Goal: Transaction & Acquisition: Purchase product/service

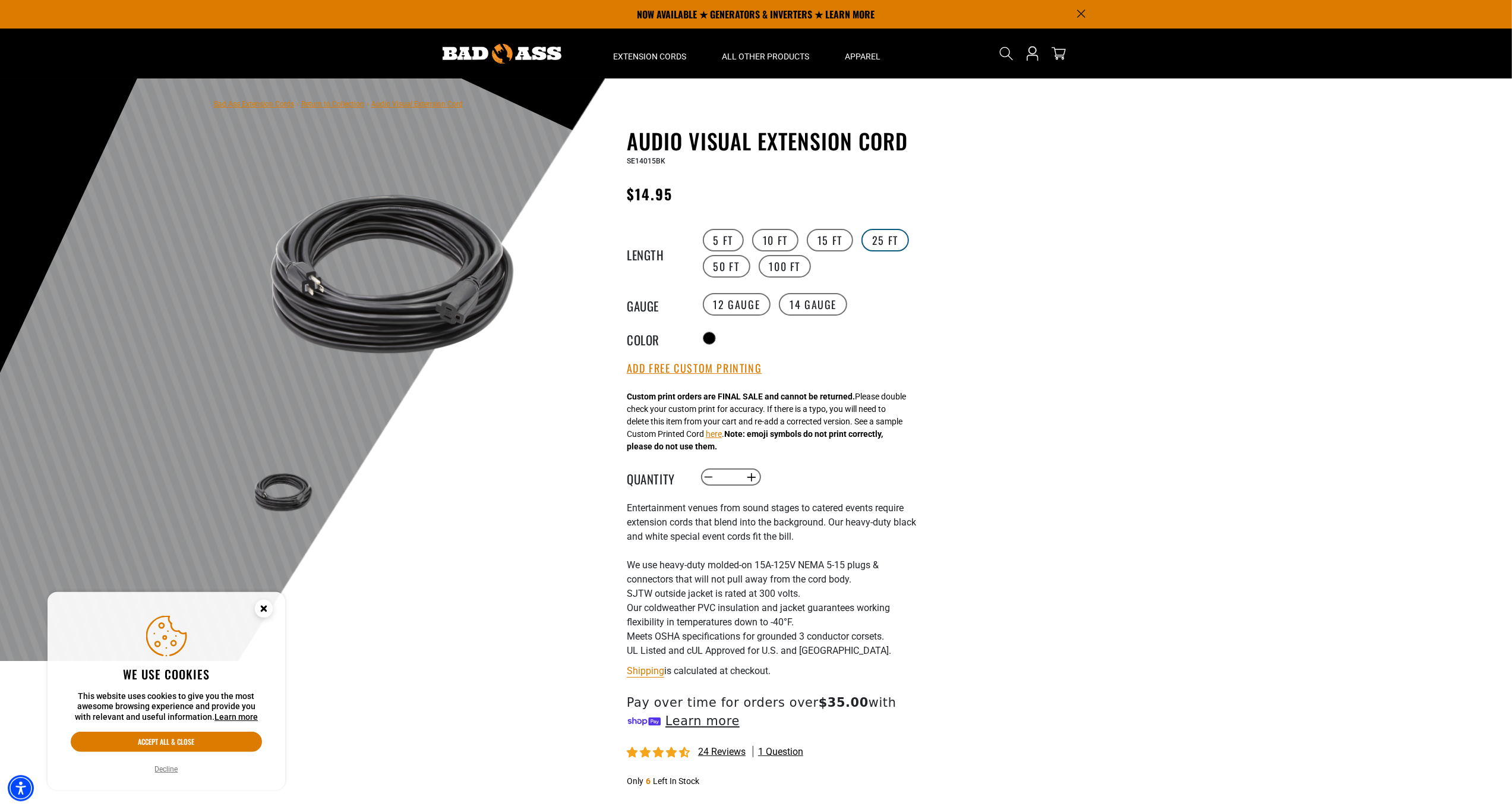
click at [891, 236] on label "25 FT" at bounding box center [885, 240] width 48 height 23
click at [744, 309] on label "12 Gauge" at bounding box center [736, 304] width 68 height 23
click at [745, 372] on button "Add Free Custom Printing" at bounding box center [694, 368] width 135 height 13
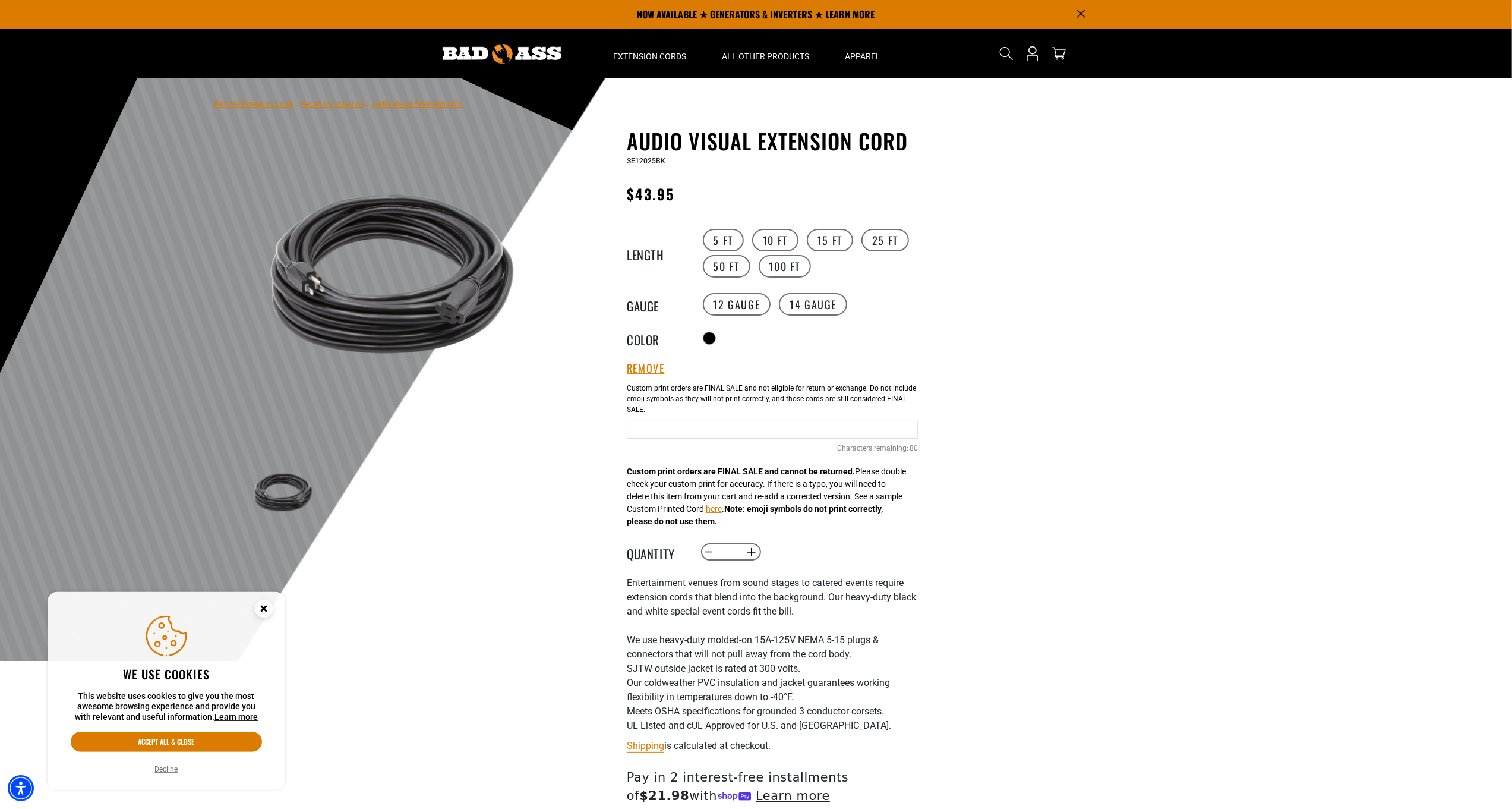
click at [689, 432] on input "Text field" at bounding box center [772, 430] width 291 height 18
drag, startPoint x: 649, startPoint y: 434, endPoint x: 596, endPoint y: 436, distance: 53.0
click at [596, 436] on div "Audio Visual Extension Cord Audio Visual Extension Cord SE12025BK Regular price…" at bounding box center [748, 547] width 339 height 837
click at [1077, 419] on div at bounding box center [756, 369] width 1512 height 583
drag, startPoint x: 685, startPoint y: 434, endPoint x: 619, endPoint y: 448, distance: 67.5
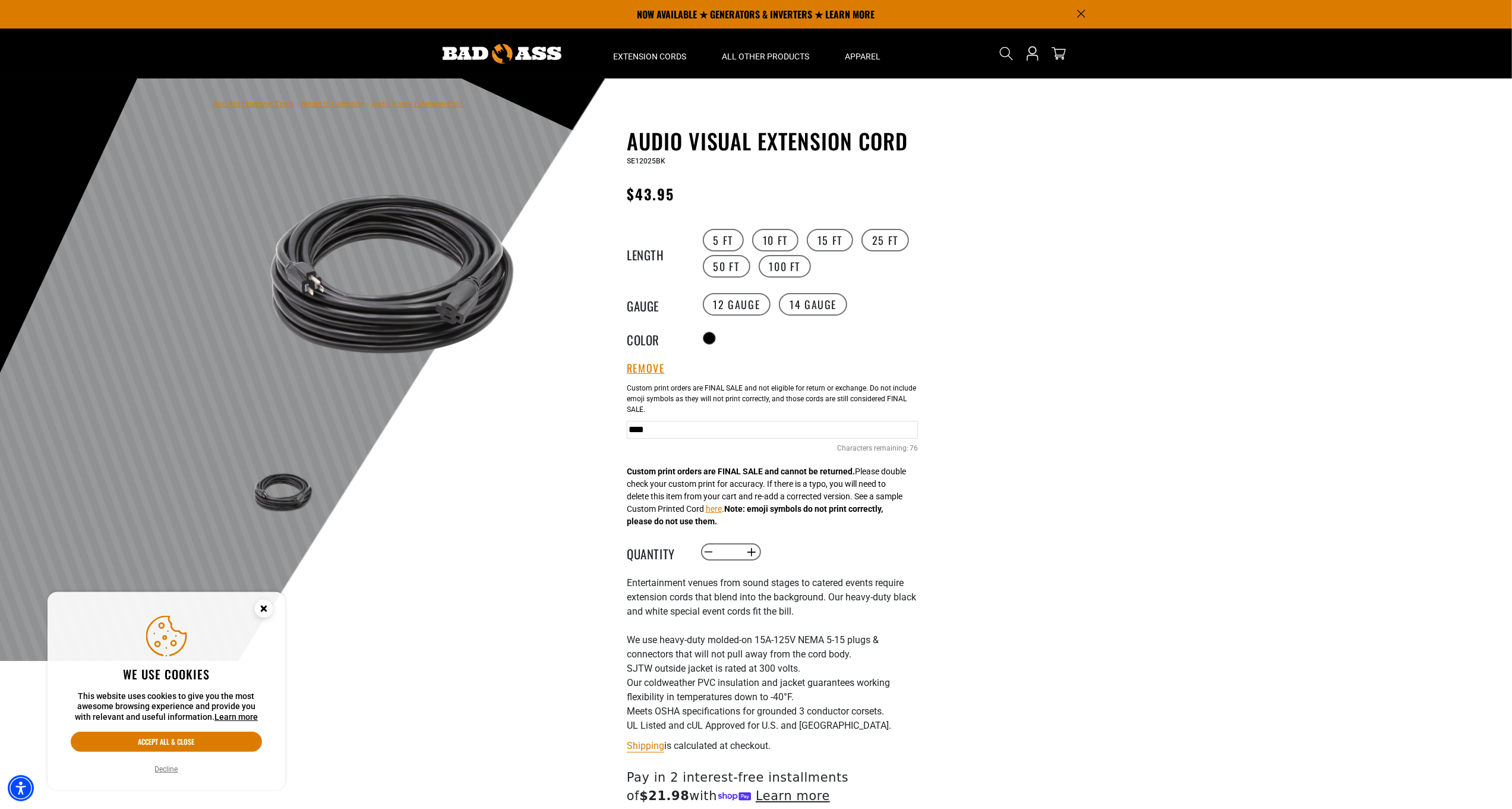
click at [619, 448] on div "Audio Visual Extension Cord Audio Visual Extension Cord SE12025BK Regular price…" at bounding box center [748, 547] width 339 height 837
click at [630, 435] on input "****" at bounding box center [772, 430] width 291 height 18
type input "******"
click at [959, 364] on div at bounding box center [756, 369] width 1512 height 583
click at [732, 263] on label "50 FT" at bounding box center [726, 267] width 48 height 23
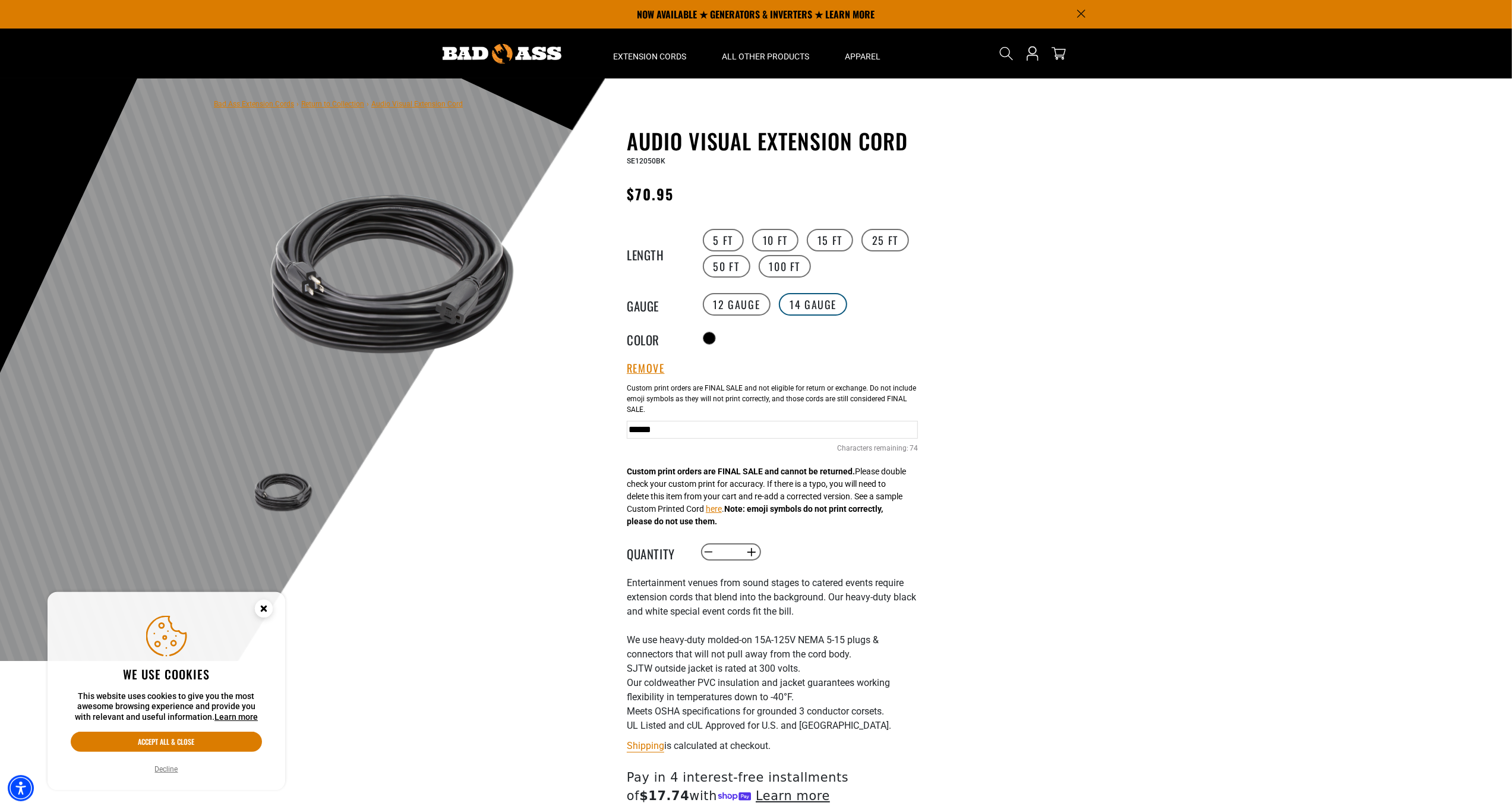
click at [817, 301] on label "14 Gauge" at bounding box center [813, 304] width 68 height 23
click at [745, 300] on label "12 Gauge" at bounding box center [736, 304] width 68 height 23
click at [881, 245] on label "25 FT" at bounding box center [885, 240] width 48 height 23
